Goal: Task Accomplishment & Management: Manage account settings

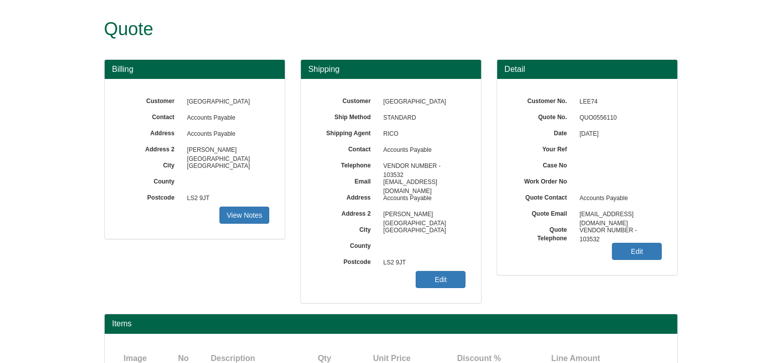
scroll to position [88, 0]
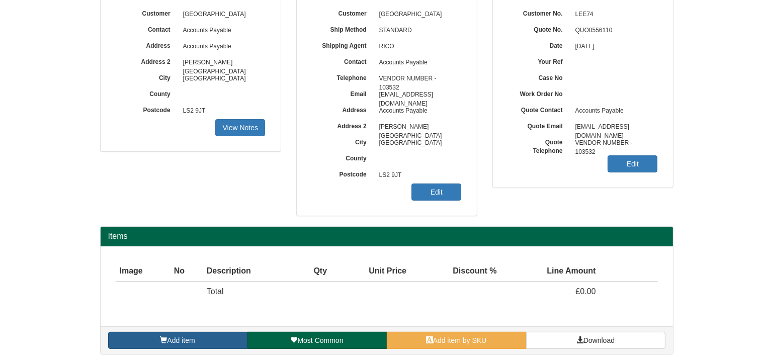
click at [225, 335] on link "Add item" at bounding box center [177, 340] width 139 height 17
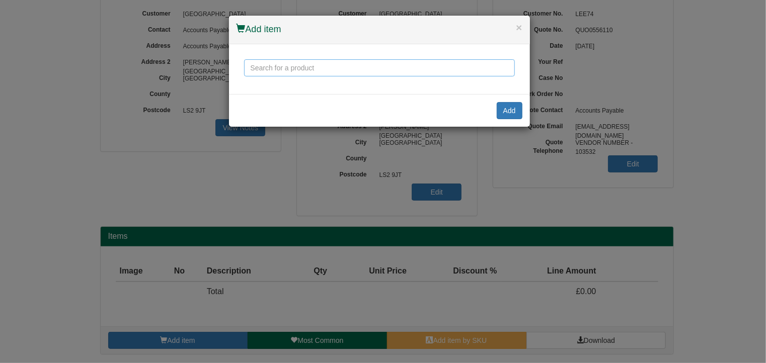
click at [330, 67] on input "text" at bounding box center [379, 67] width 271 height 17
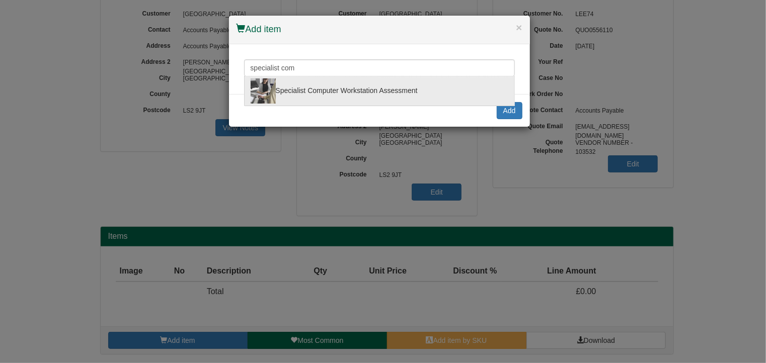
click at [325, 86] on div "Specialist Computer Workstation Assessment" at bounding box center [380, 91] width 258 height 25
type input "Specialist Computer Workstation Assessment"
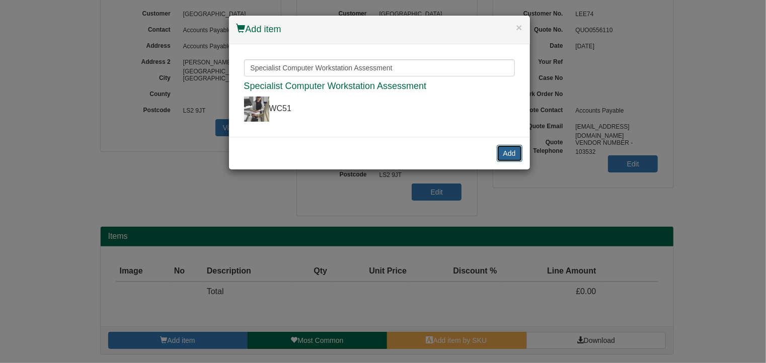
click at [511, 148] on button "Add" at bounding box center [510, 153] width 26 height 17
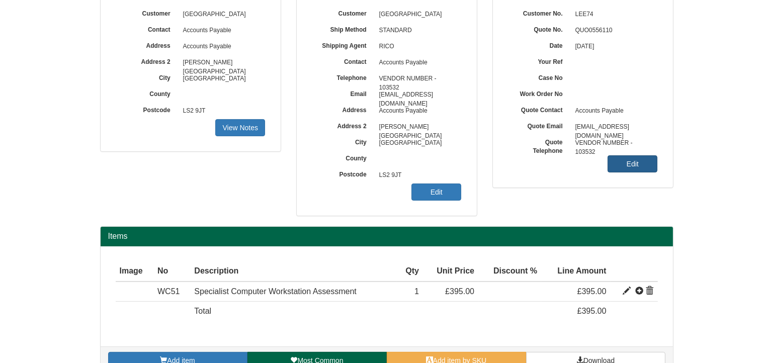
click at [624, 164] on link "Edit" at bounding box center [633, 164] width 50 height 17
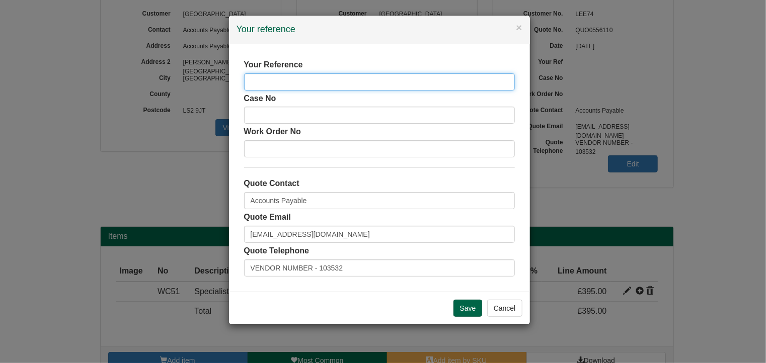
click at [276, 85] on input "text" at bounding box center [379, 81] width 271 height 17
type input "Specialist Computer Assessment"
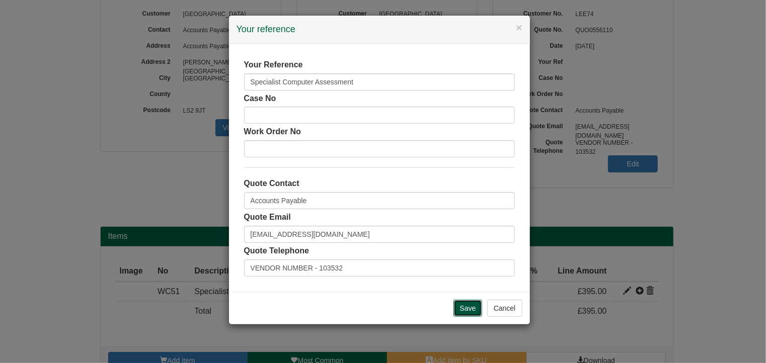
click at [460, 314] on input "Save" at bounding box center [467, 308] width 29 height 17
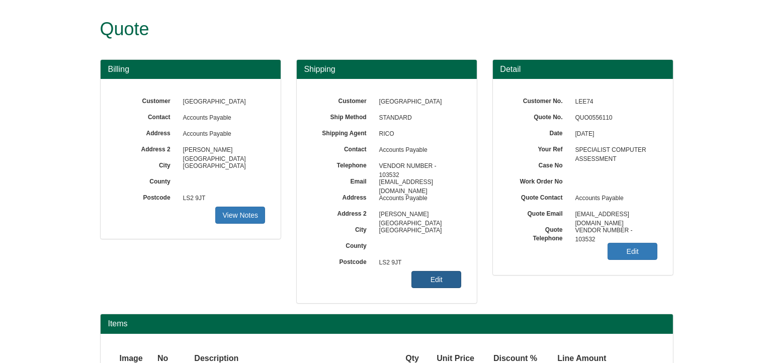
click at [453, 278] on link "Edit" at bounding box center [437, 279] width 50 height 17
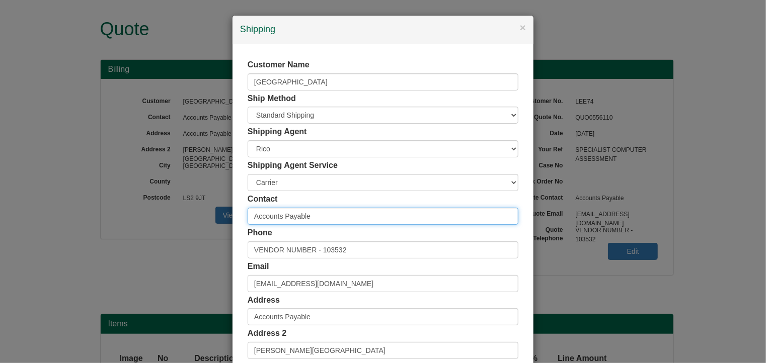
drag, startPoint x: 325, startPoint y: 217, endPoint x: 183, endPoint y: 214, distance: 142.0
click at [183, 214] on div "× Shipping Customer Name University of Leeds Ship Method Free of Charge £5 Flat…" at bounding box center [383, 181] width 766 height 363
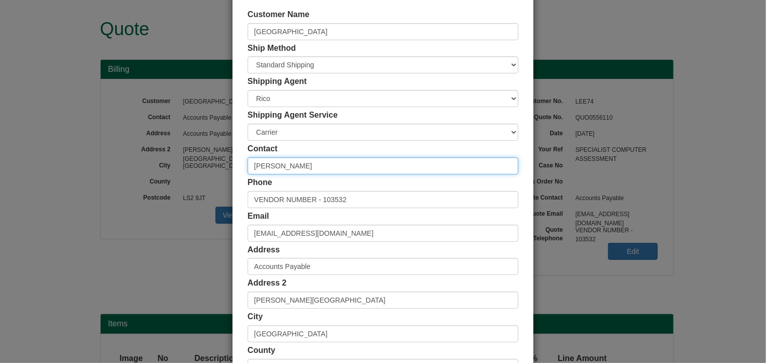
type input "[PERSON_NAME]"
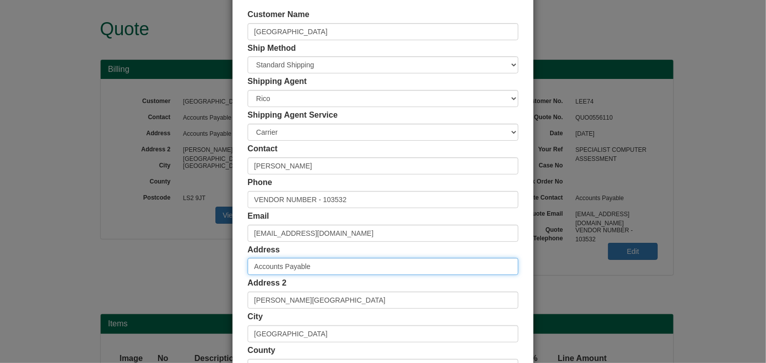
drag, startPoint x: 344, startPoint y: 267, endPoint x: 199, endPoint y: 262, distance: 145.0
click at [199, 262] on div "× Shipping Customer Name University of Leeds Ship Method Free of Charge £5 Flat…" at bounding box center [383, 181] width 766 height 363
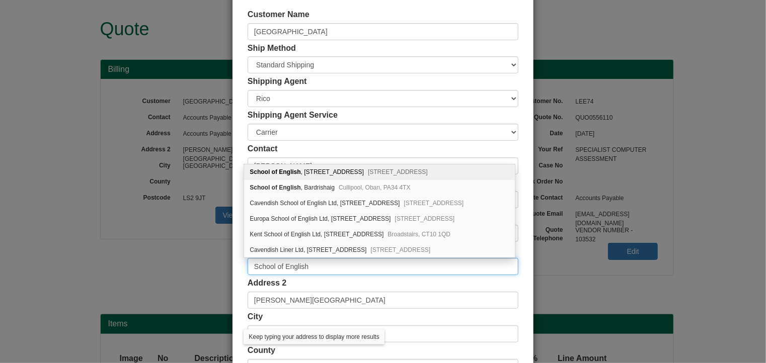
type input "School of English"
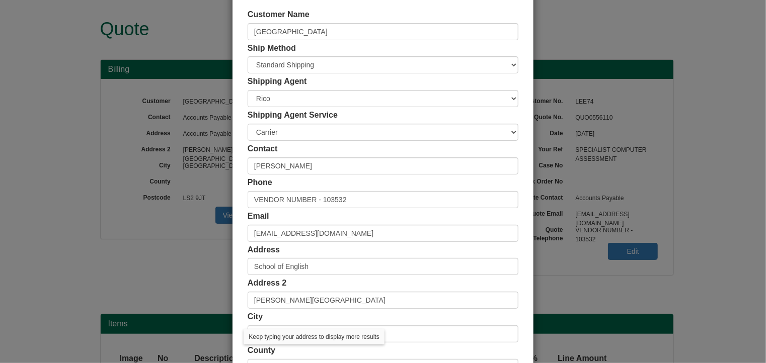
click at [435, 149] on div "Contact Rob Walker" at bounding box center [383, 158] width 271 height 31
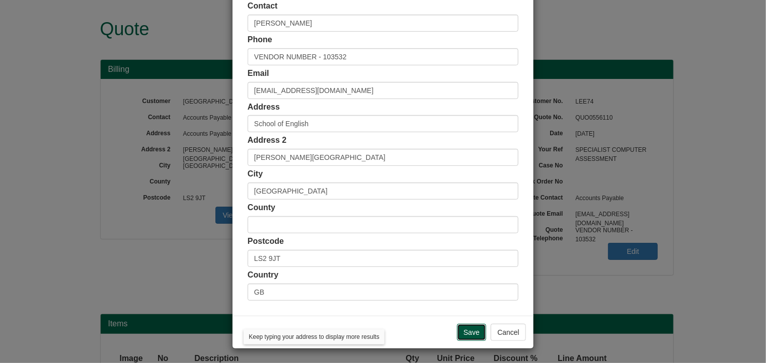
click at [471, 331] on input "Save" at bounding box center [471, 332] width 29 height 17
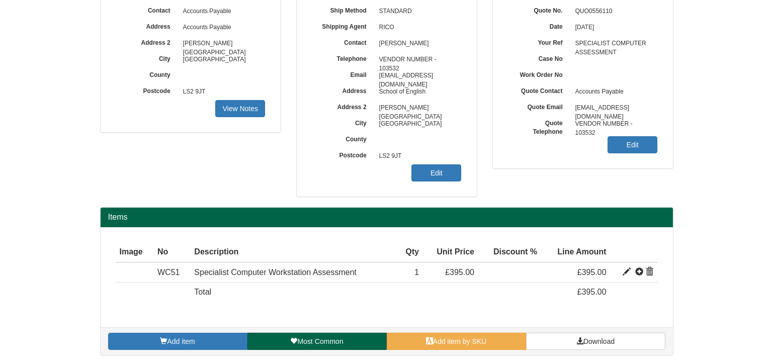
scroll to position [108, 0]
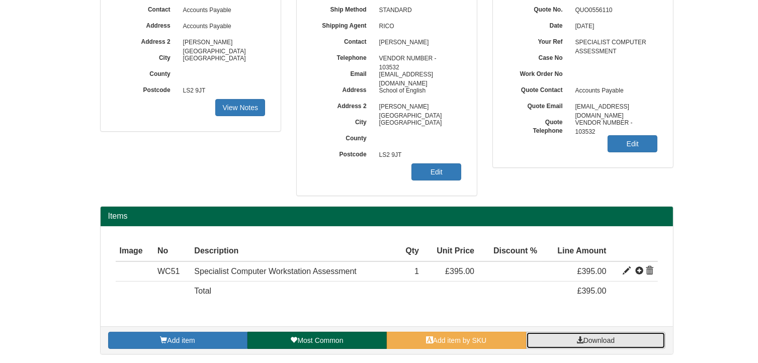
click at [606, 341] on span "Download" at bounding box center [599, 341] width 31 height 8
